Goal: Use online tool/utility: Use online tool/utility

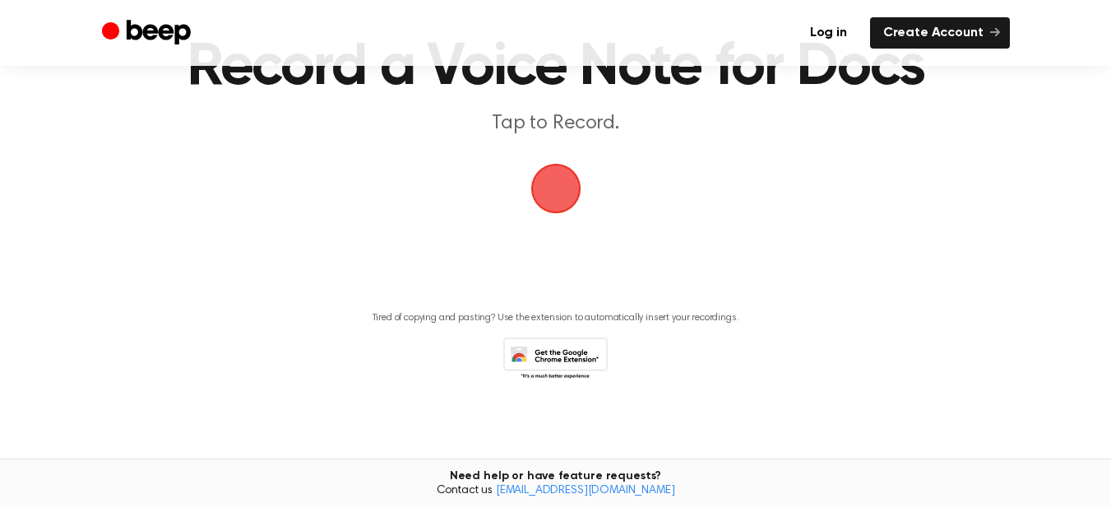
scroll to position [12, 0]
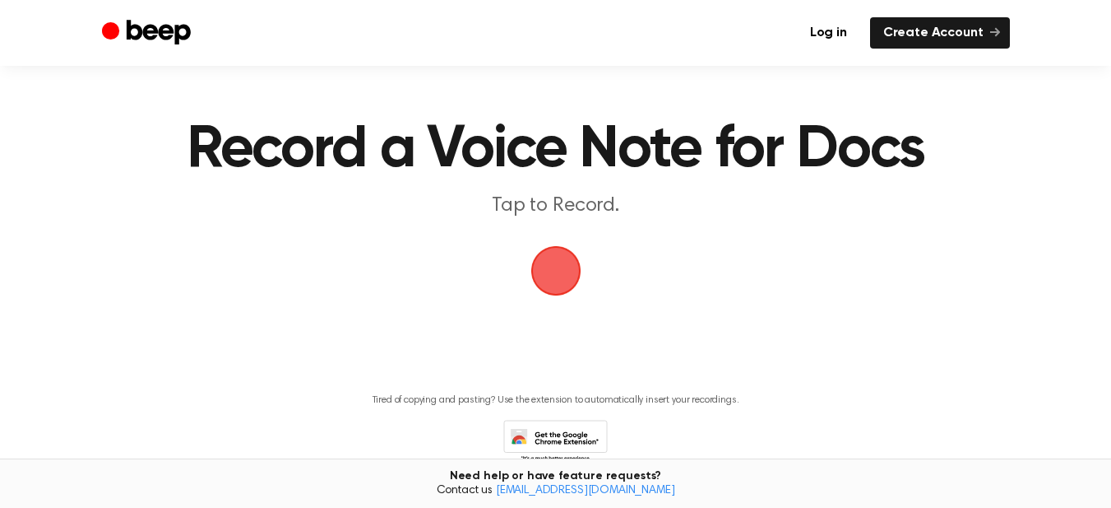
click at [565, 282] on span "button" at bounding box center [556, 271] width 50 height 50
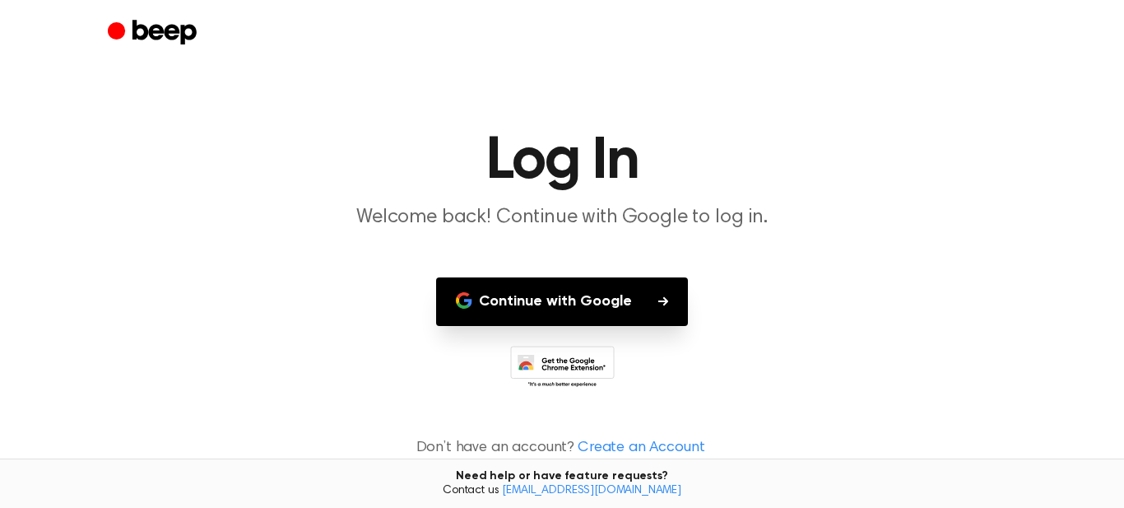
click at [594, 299] on button "Continue with Google" at bounding box center [562, 301] width 252 height 49
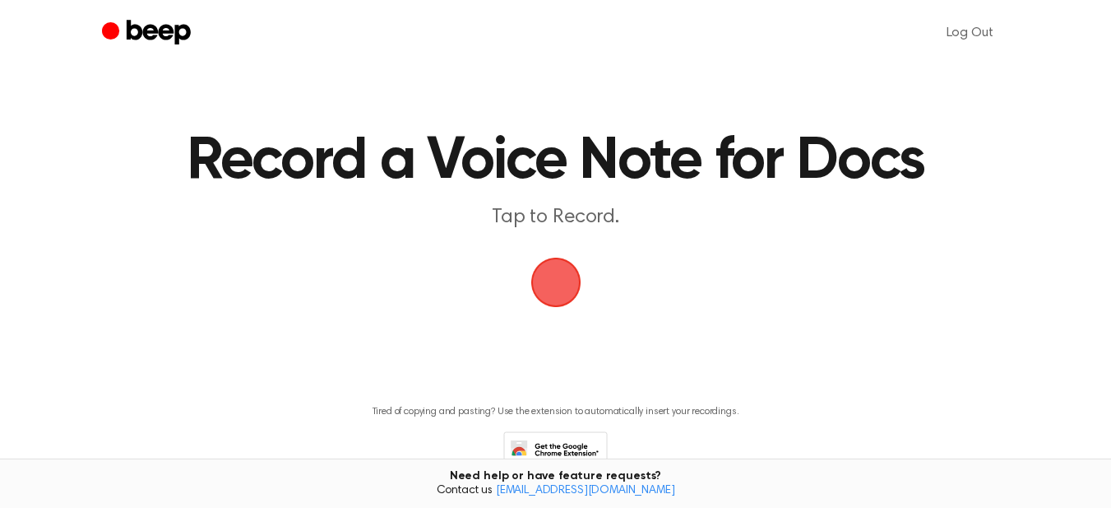
click at [545, 285] on span "button" at bounding box center [556, 282] width 50 height 50
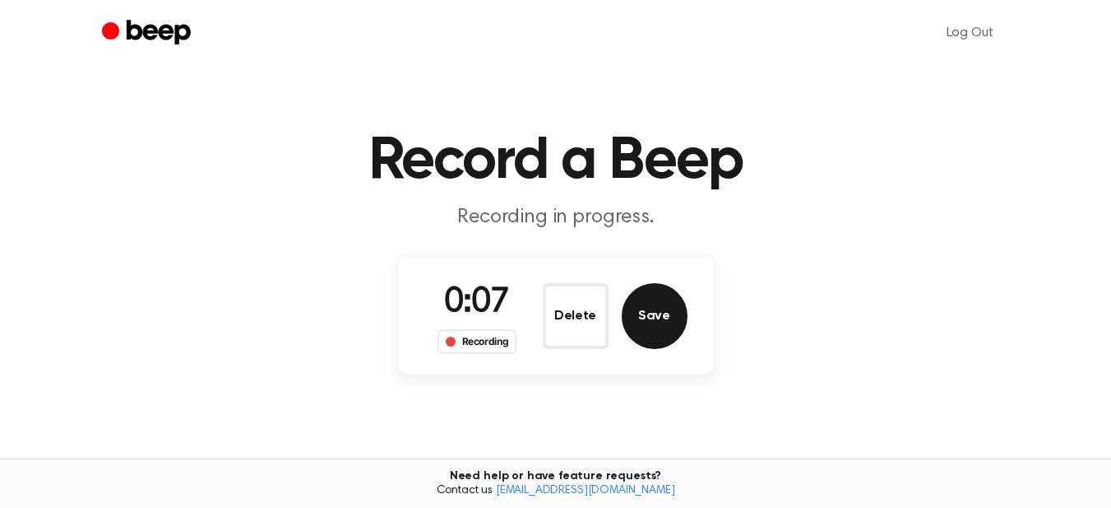
click at [647, 333] on button "Save" at bounding box center [655, 316] width 66 height 66
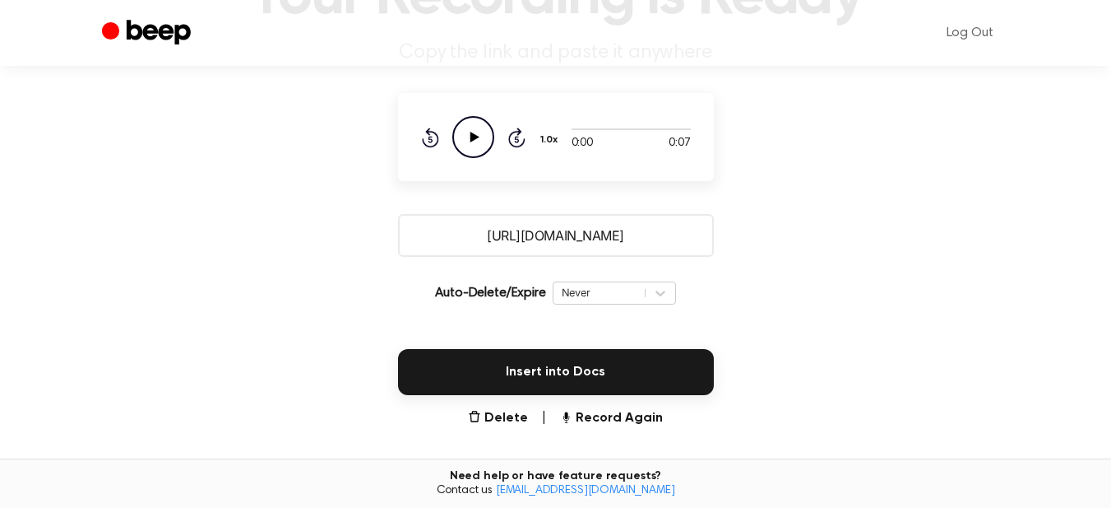
scroll to position [247, 0]
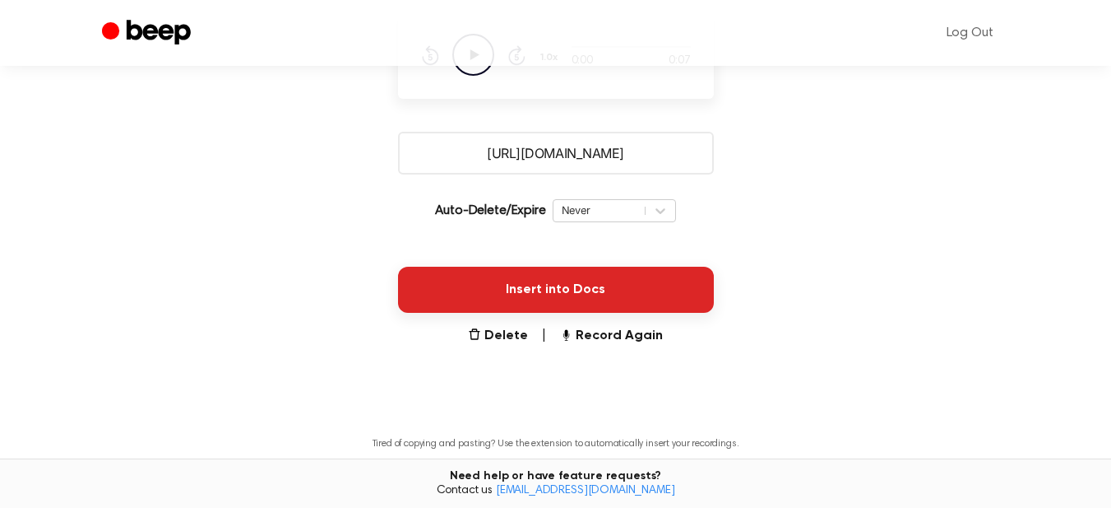
click at [542, 292] on button "Insert into Docs" at bounding box center [556, 290] width 316 height 46
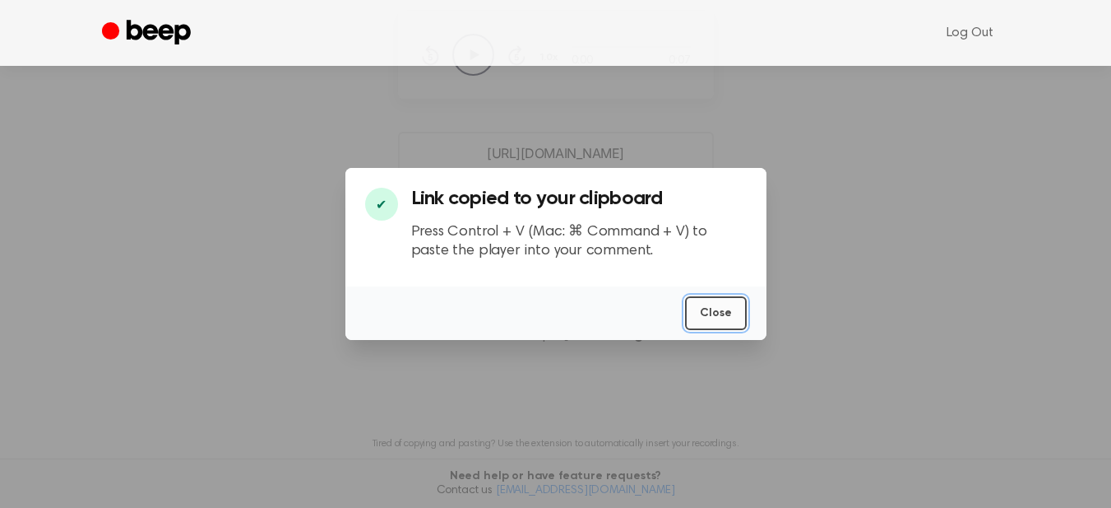
click at [698, 312] on button "Close" at bounding box center [716, 313] width 62 height 34
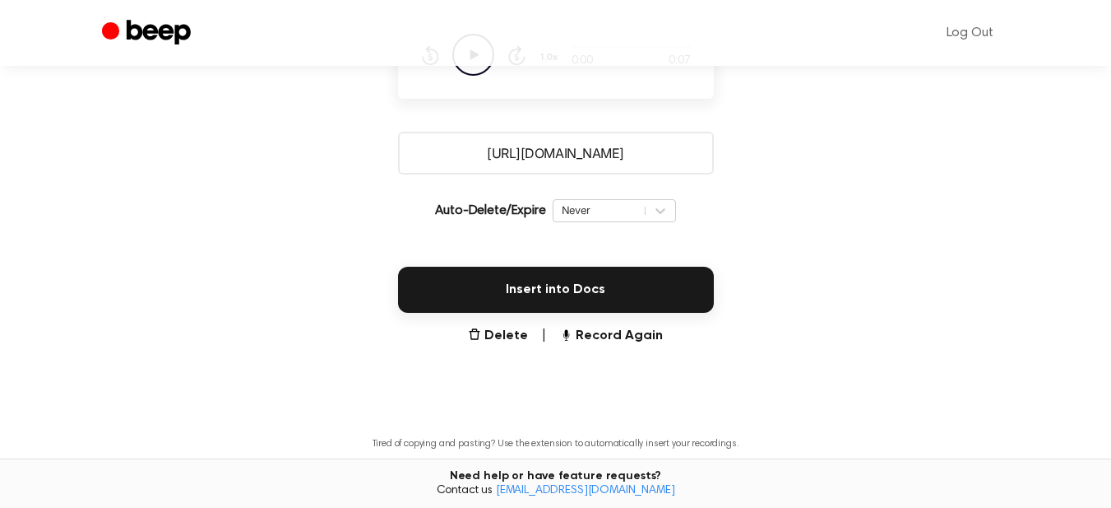
scroll to position [0, 0]
